Goal: Information Seeking & Learning: Find contact information

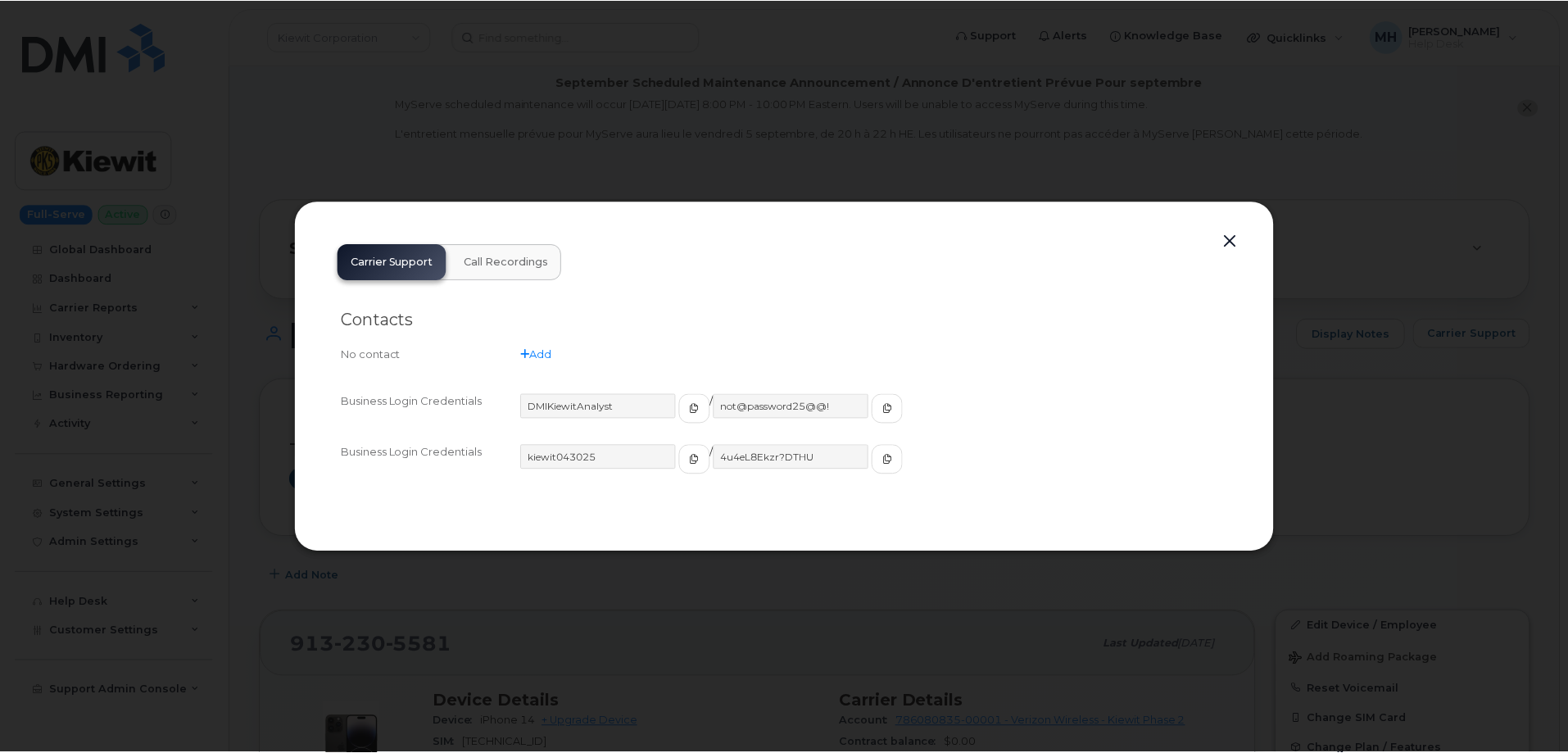
scroll to position [164, 0]
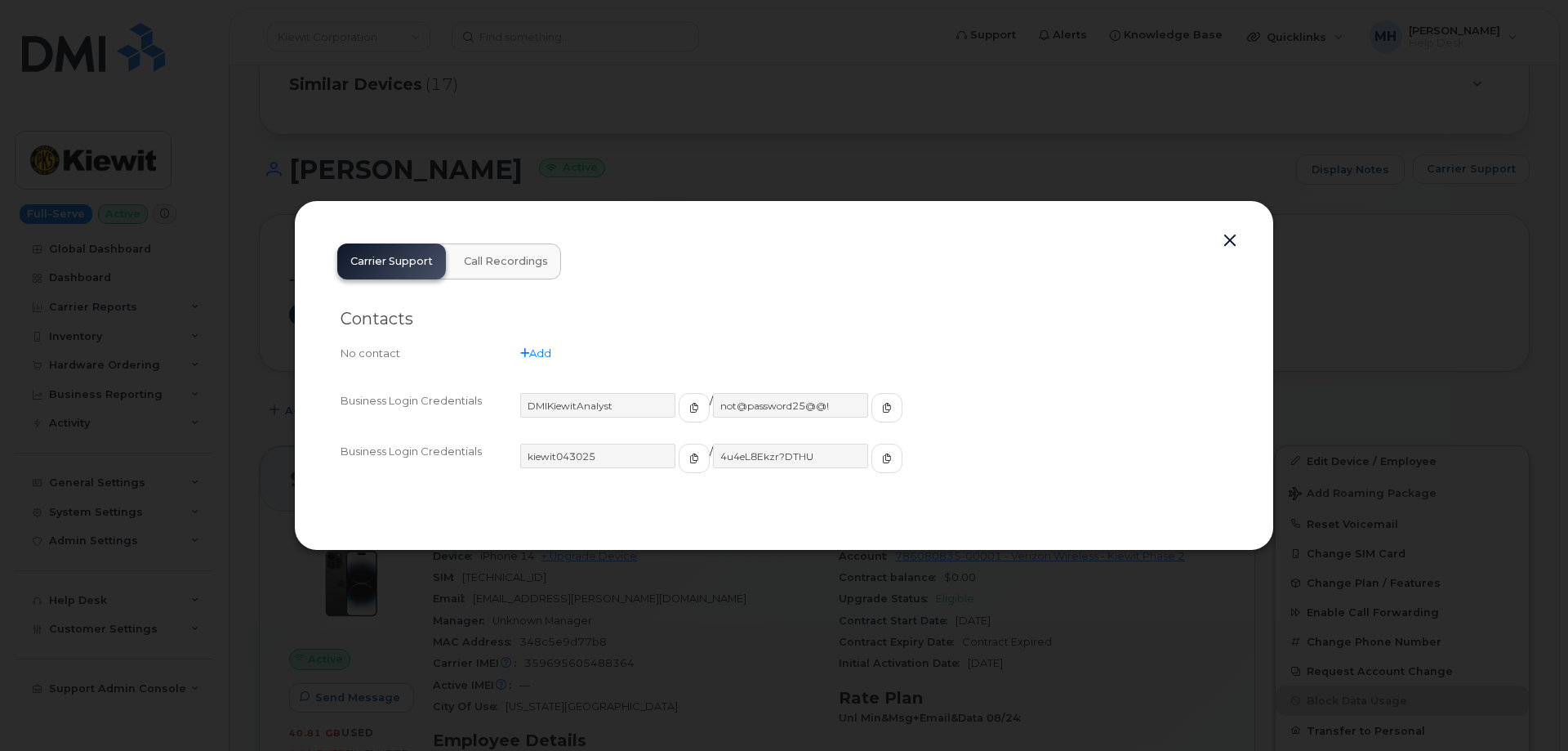
click at [1232, 241] on button "button" at bounding box center [1230, 241] width 25 height 23
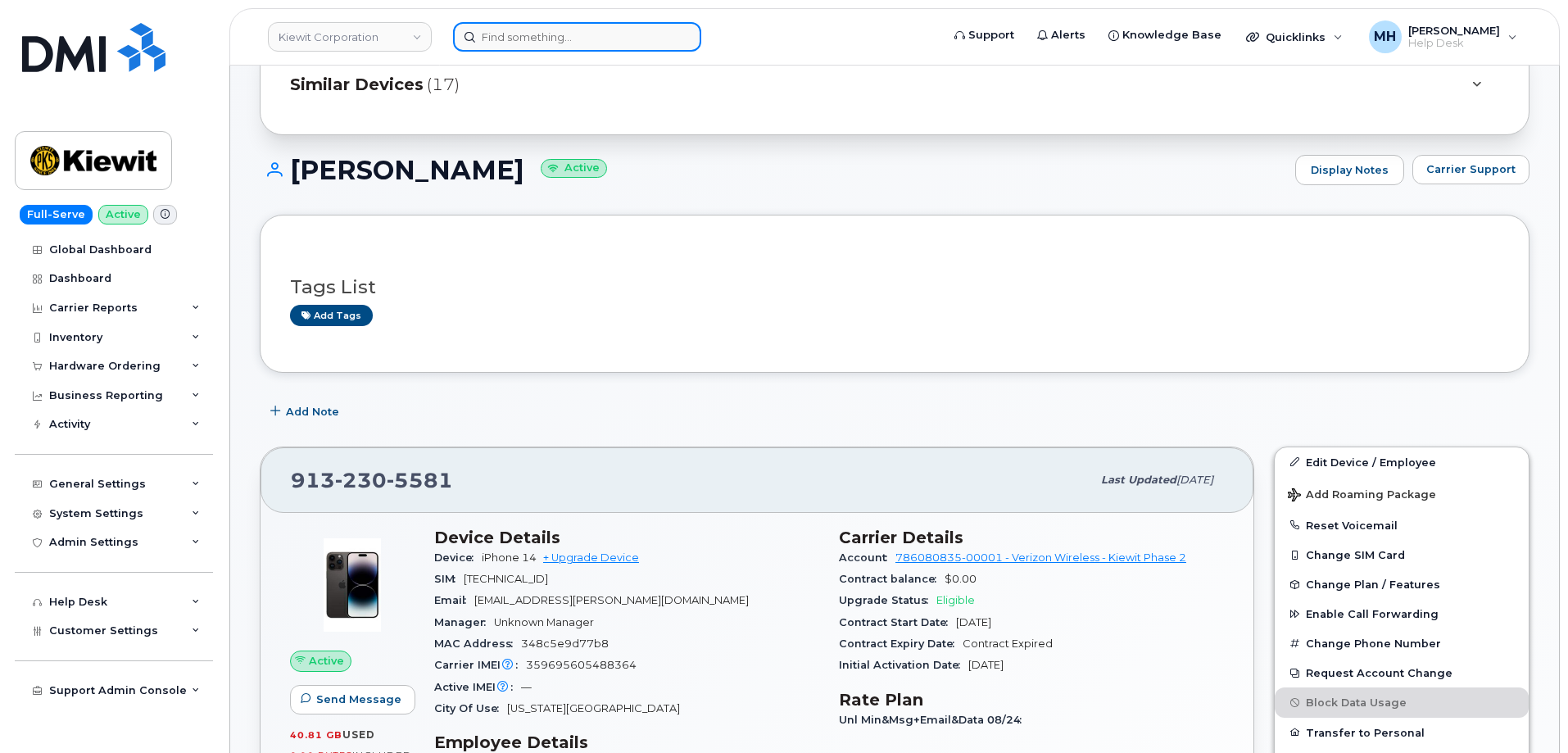
click at [547, 37] on input at bounding box center [577, 37] width 248 height 30
paste input "304-406-4326"
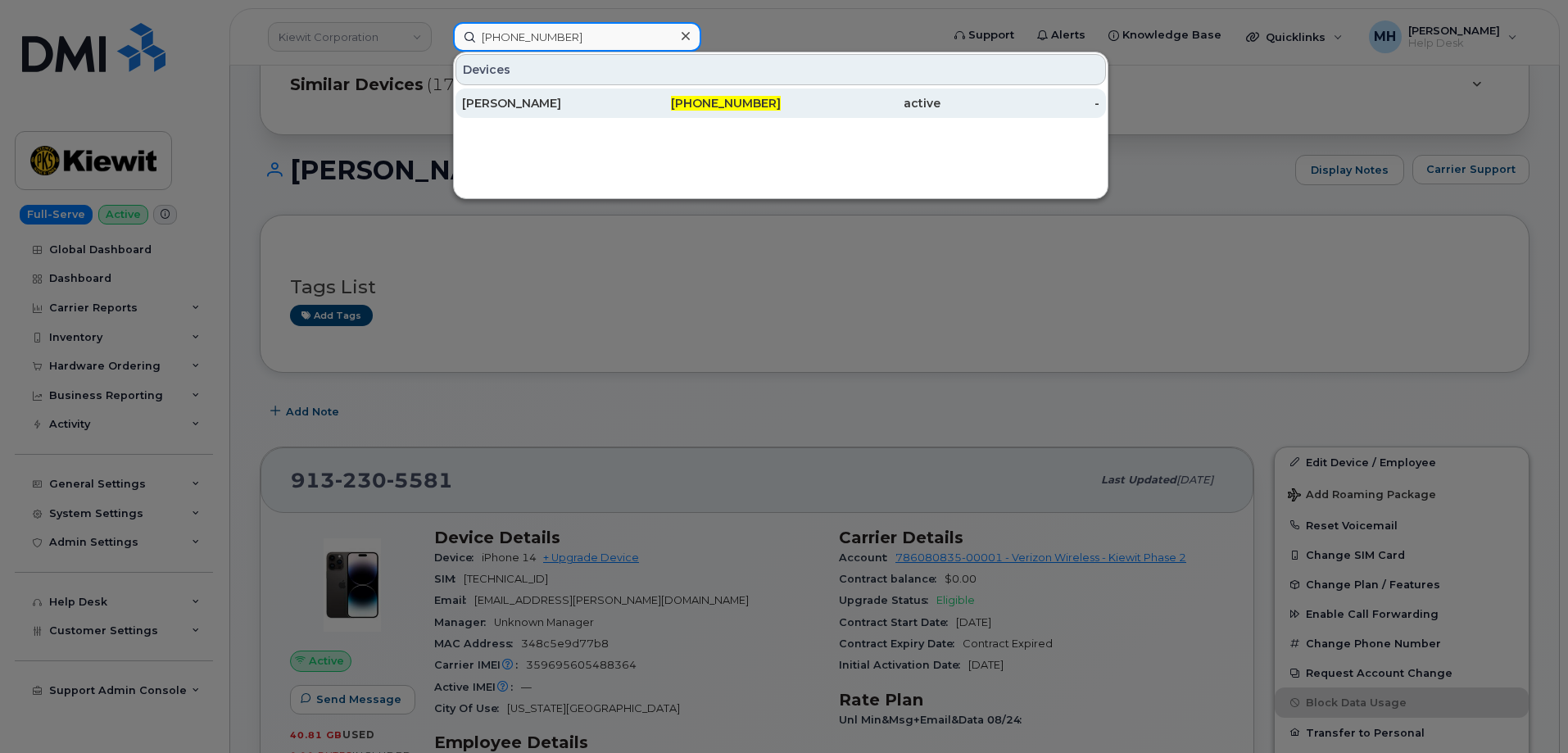
type input "304-406-4326"
click at [675, 97] on div "304-406-4326" at bounding box center [701, 103] width 160 height 17
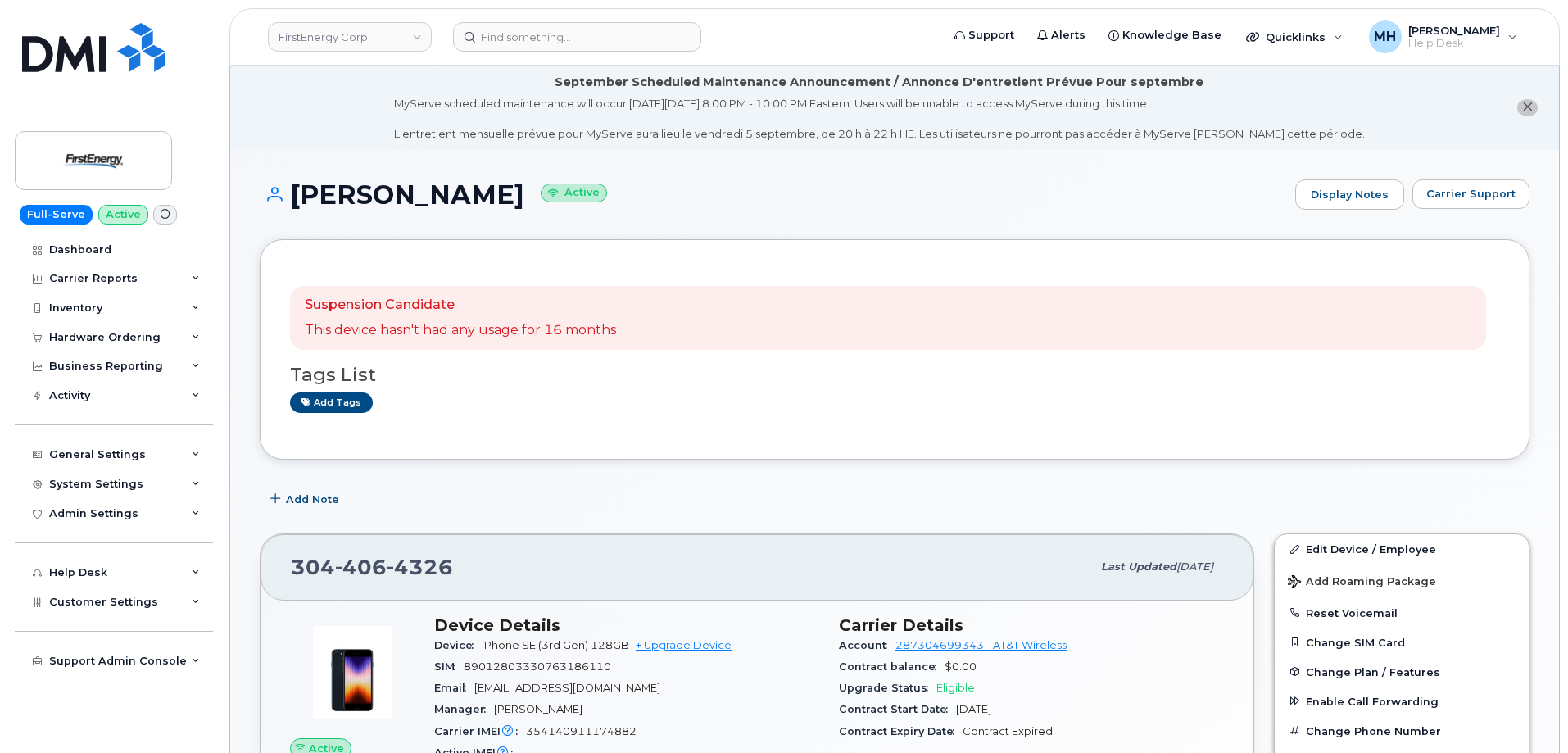
drag, startPoint x: 594, startPoint y: 199, endPoint x: 301, endPoint y: 189, distance: 293.2
click at [298, 189] on h1 "[PERSON_NAME] Active" at bounding box center [773, 194] width 1027 height 29
copy h1 "[PERSON_NAME]"
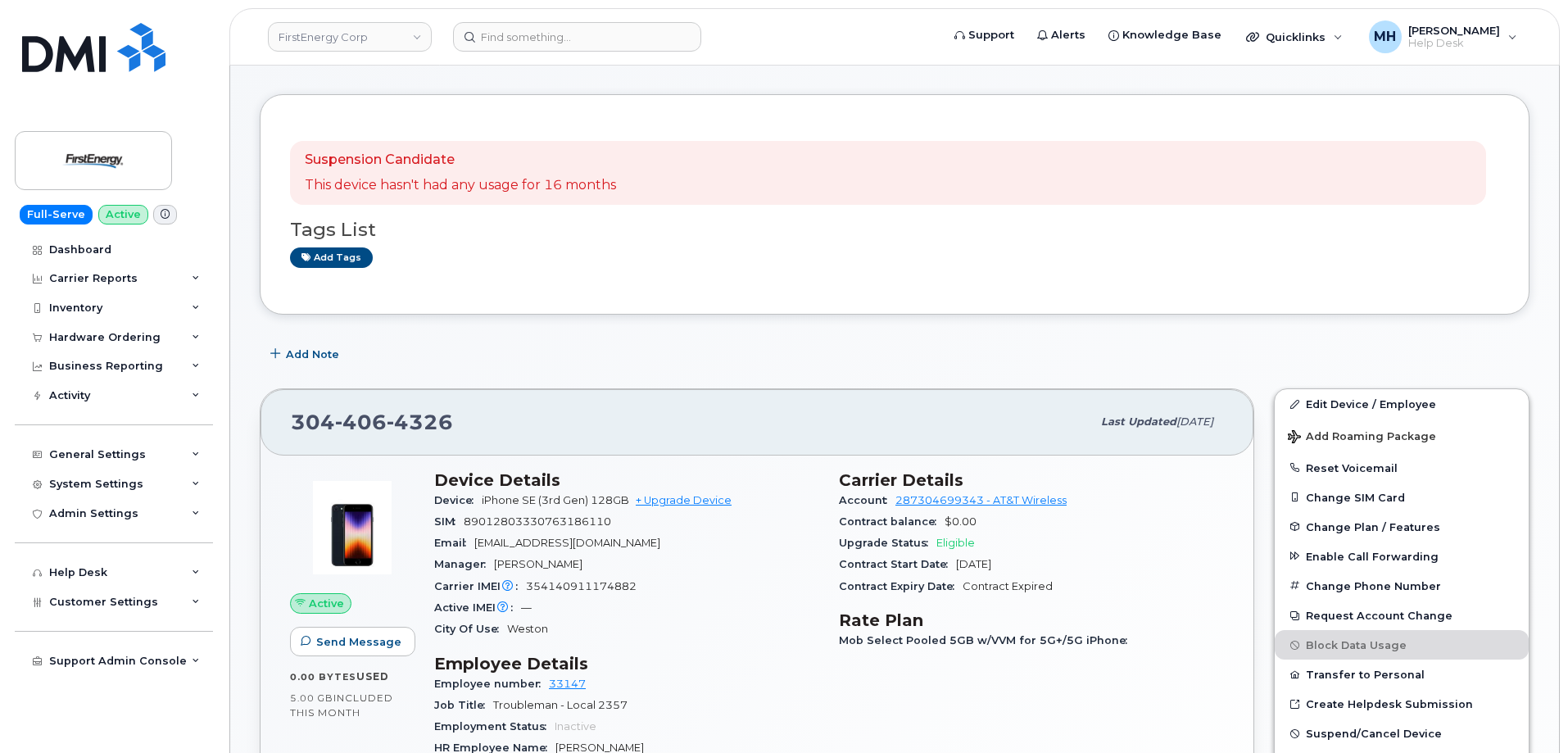
scroll to position [164, 0]
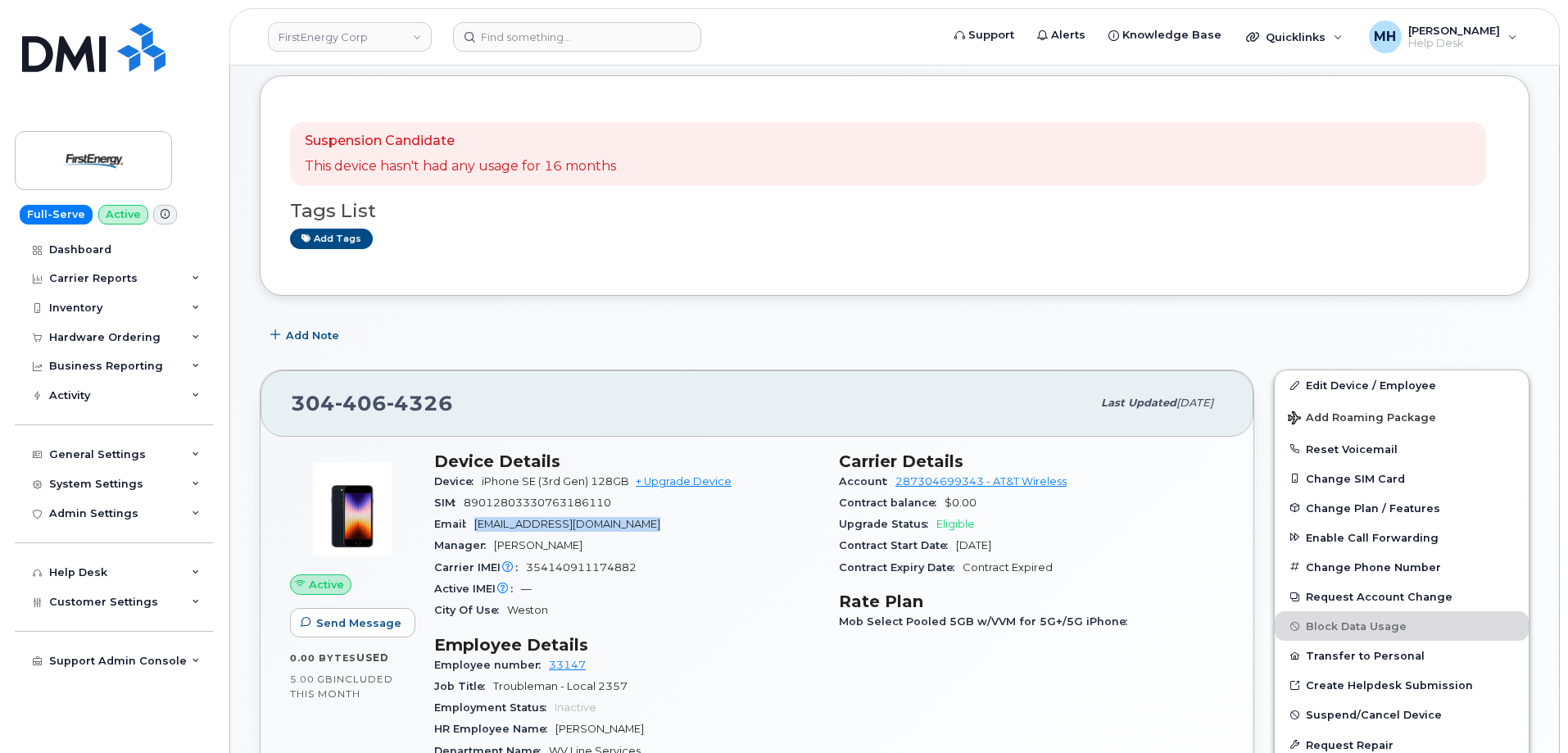
drag, startPoint x: 580, startPoint y: 524, endPoint x: 509, endPoint y: 344, distance: 193.5
click at [470, 524] on div "Email [EMAIL_ADDRESS][DOMAIN_NAME]" at bounding box center [627, 525] width 385 height 22
copy span "[EMAIL_ADDRESS][DOMAIN_NAME]"
